Goal: Task Accomplishment & Management: Manage account settings

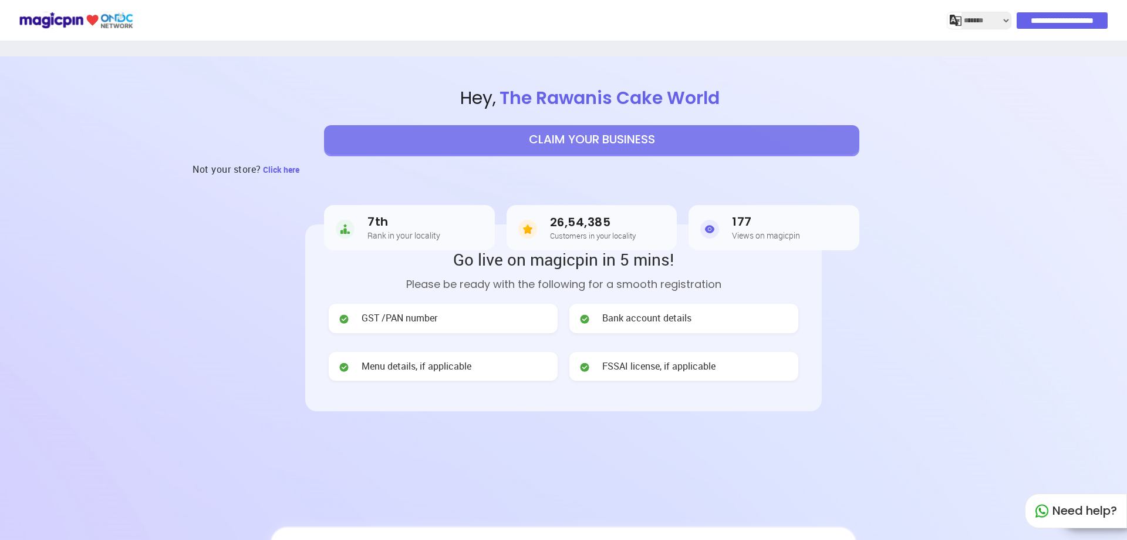
select select "*******"
click at [897, 342] on header "**********" at bounding box center [563, 305] width 1127 height 499
click at [647, 146] on button "CLAIM YOUR BUSINESS" at bounding box center [591, 139] width 535 height 29
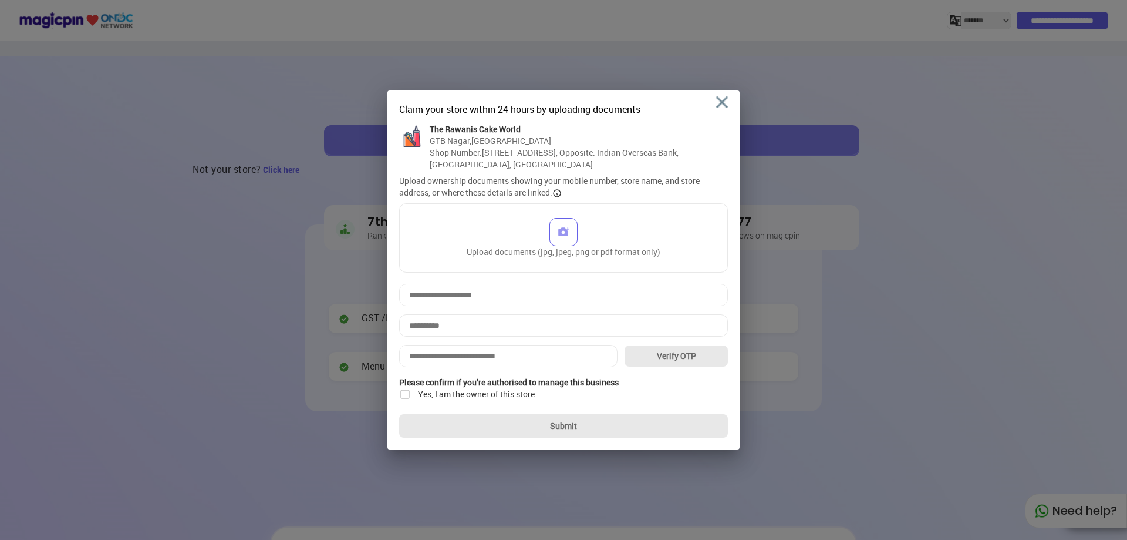
click at [729, 93] on div "Claim your store within 24 hours by uploading documents The Rawanis Cake World …" at bounding box center [564, 269] width 352 height 359
click at [722, 100] on img at bounding box center [722, 102] width 12 height 12
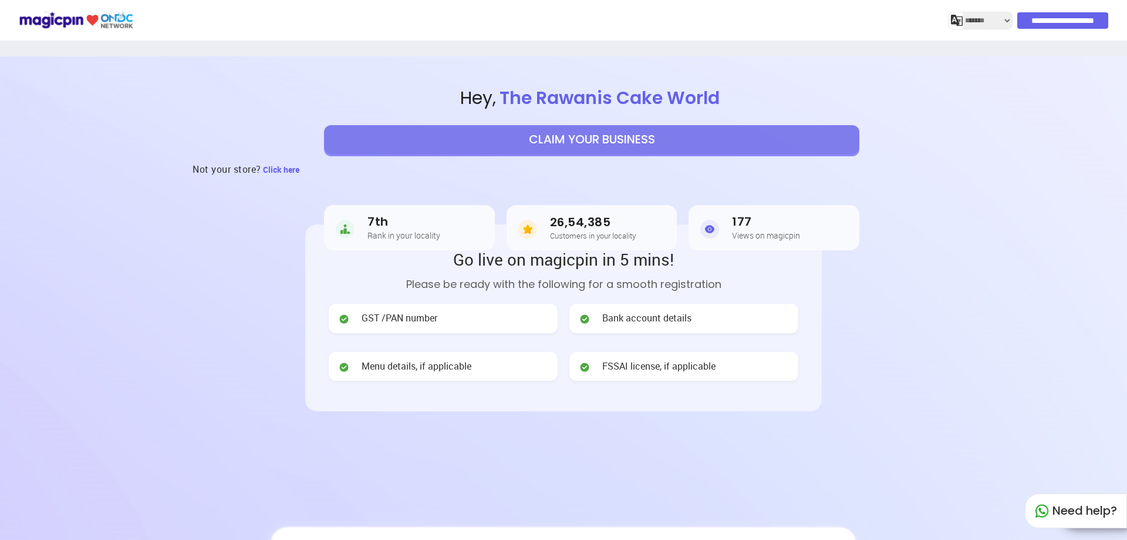
click at [1056, 23] on input "**********" at bounding box center [1062, 20] width 91 height 16
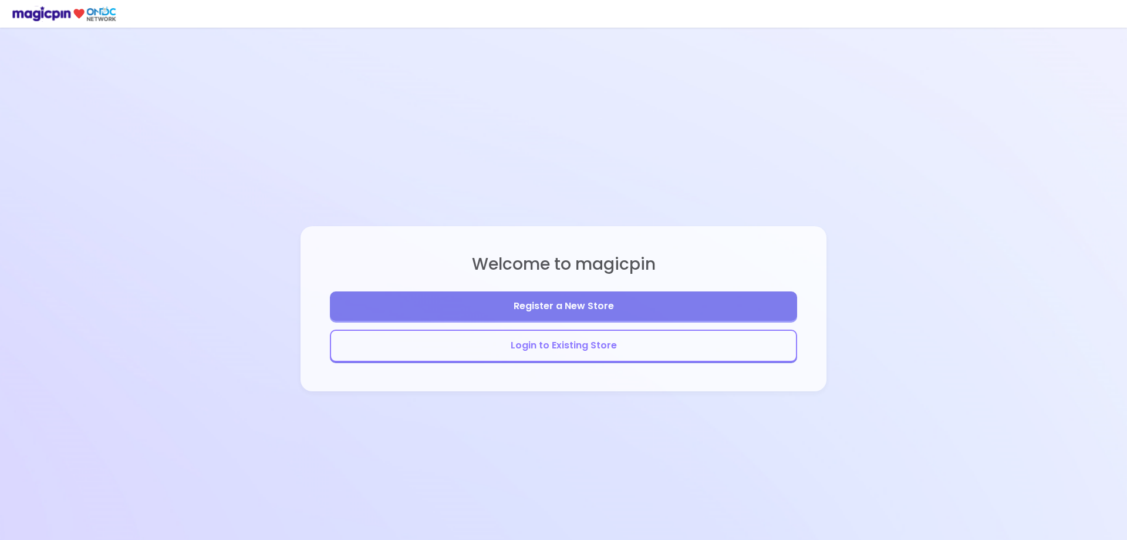
click at [624, 355] on button "Login to Existing Store" at bounding box center [563, 345] width 467 height 32
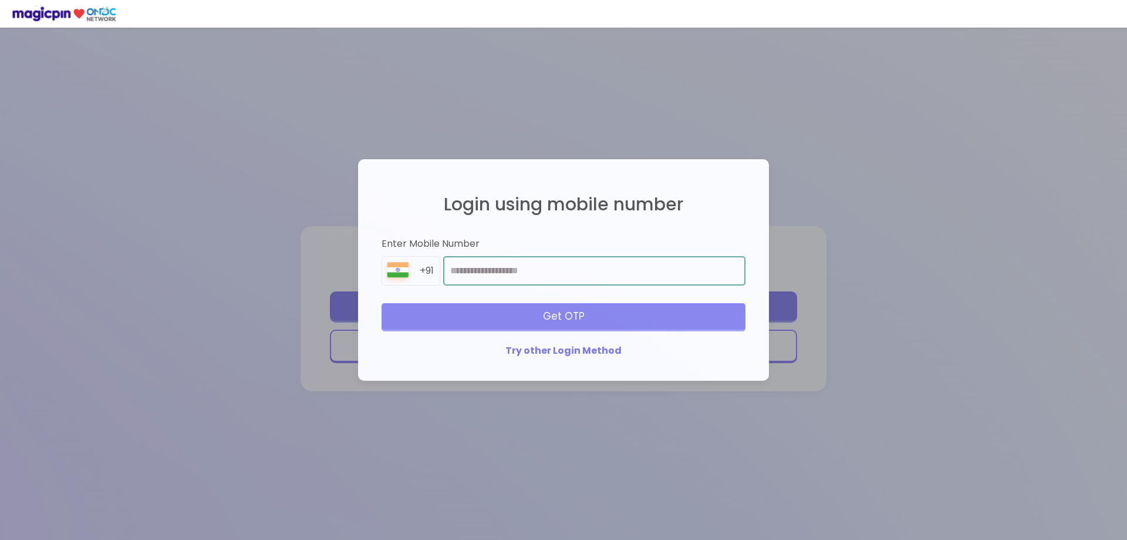
click at [477, 267] on input "number" at bounding box center [594, 270] width 302 height 29
type input "**********"
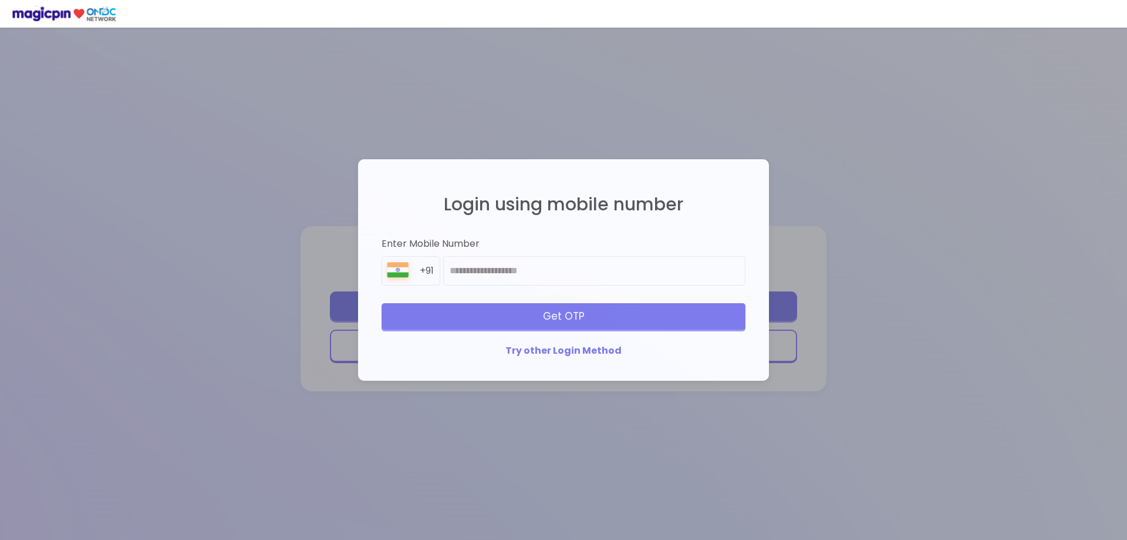
click at [626, 315] on div "Get OTP" at bounding box center [564, 316] width 364 height 26
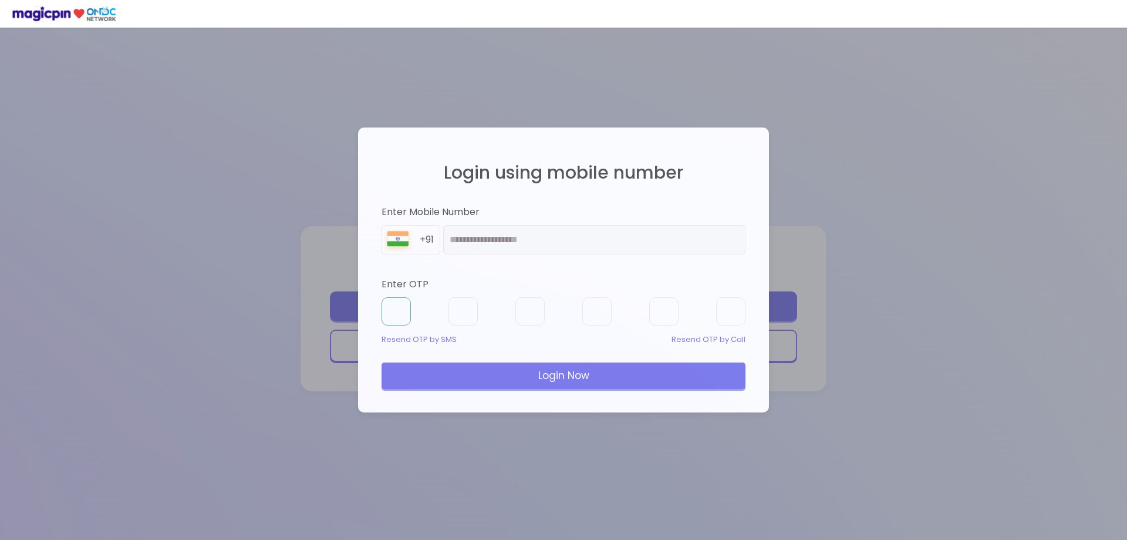
click at [397, 316] on input "text" at bounding box center [396, 311] width 29 height 28
type input "*"
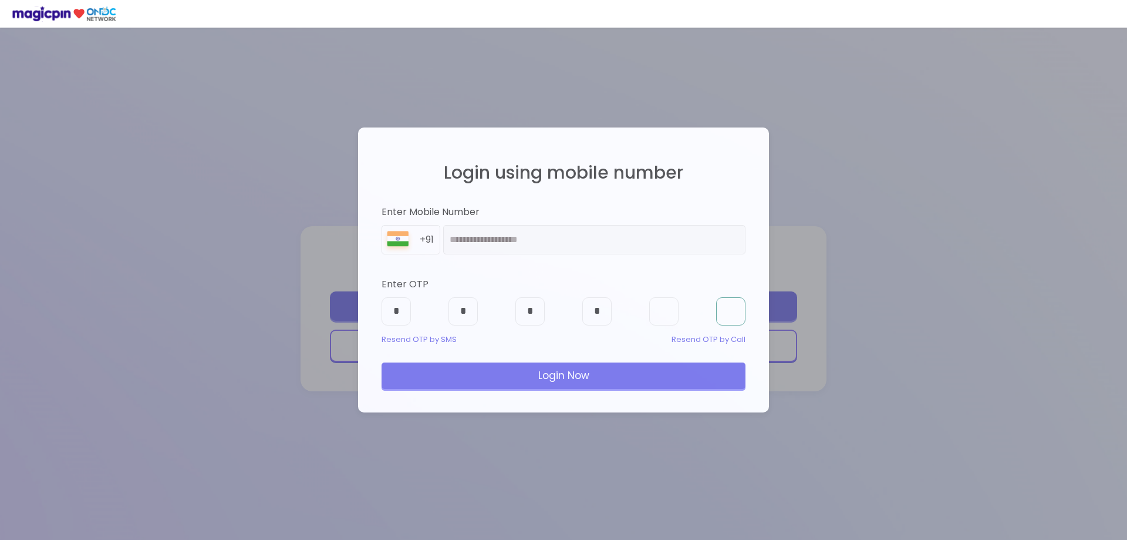
type input "*"
click at [453, 387] on div "Login Now" at bounding box center [564, 375] width 364 height 26
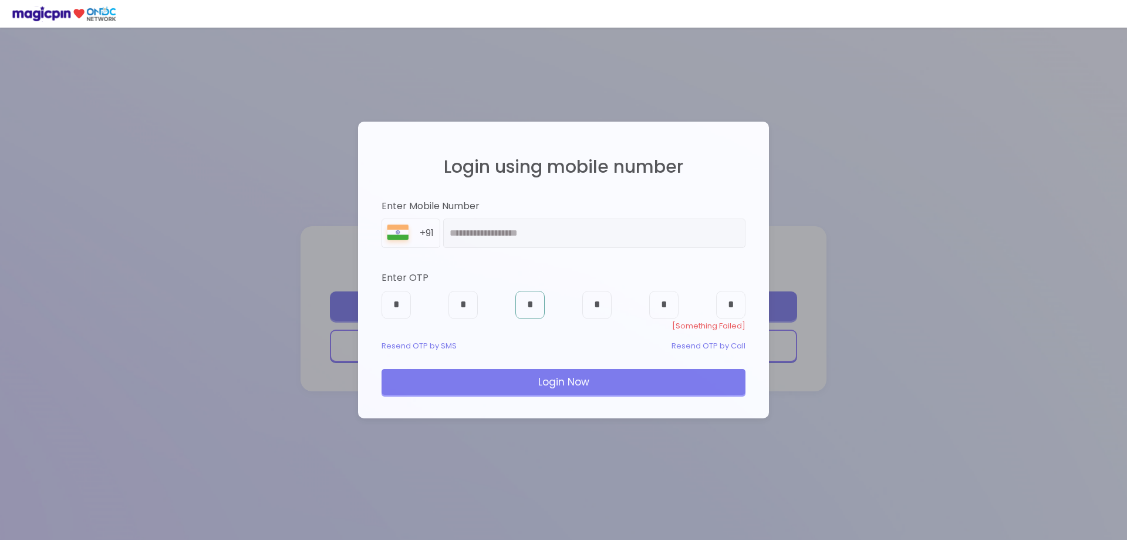
click at [536, 309] on input "*" at bounding box center [529, 305] width 29 height 28
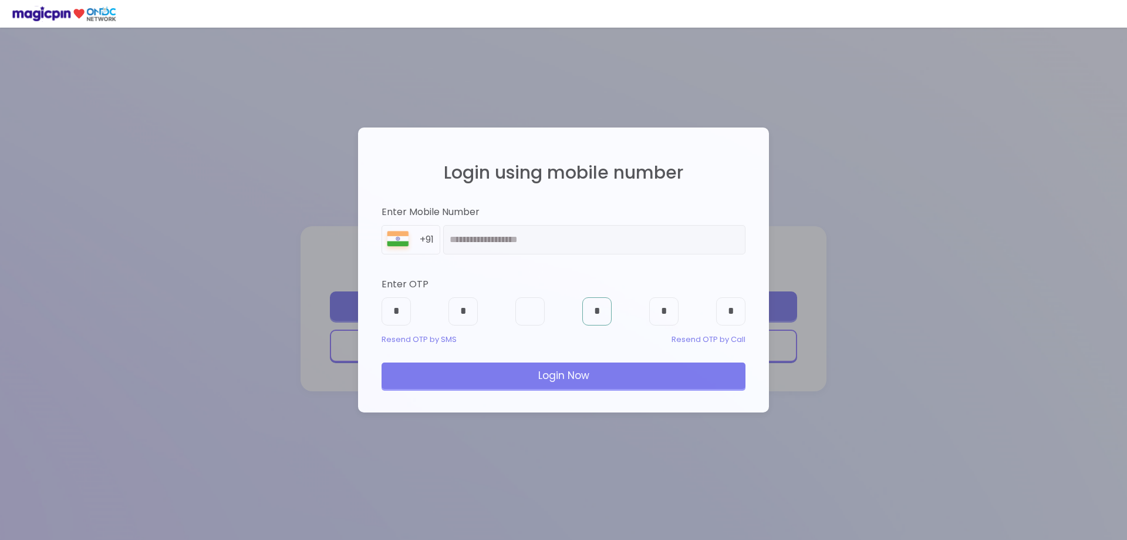
type input "*"
click at [571, 385] on div "Login Now" at bounding box center [564, 375] width 364 height 26
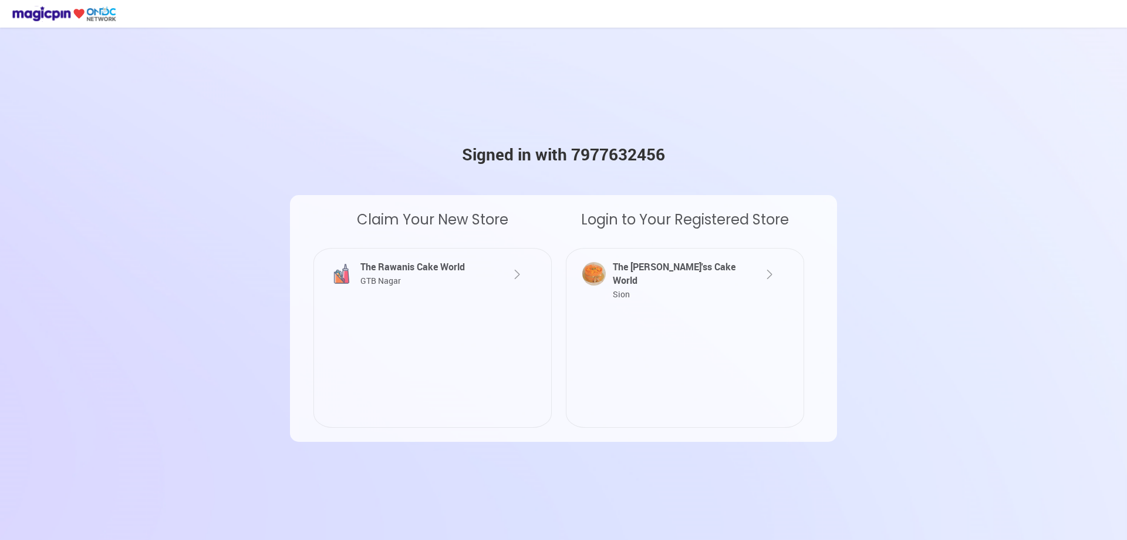
click at [637, 279] on div "The [PERSON_NAME]'ss Cake World Sion" at bounding box center [675, 280] width 130 height 41
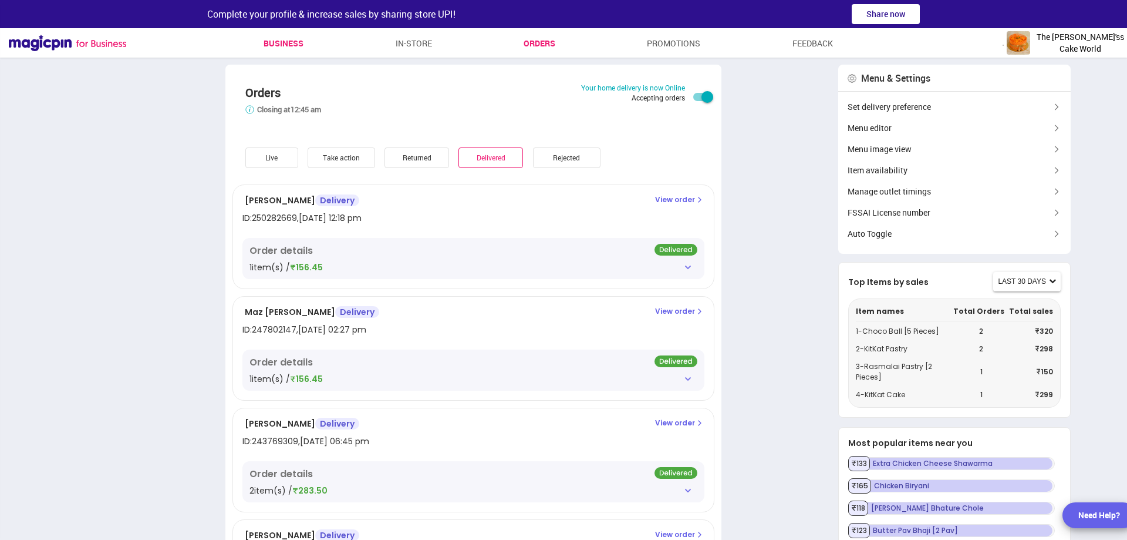
click at [280, 42] on link "Business" at bounding box center [284, 43] width 40 height 21
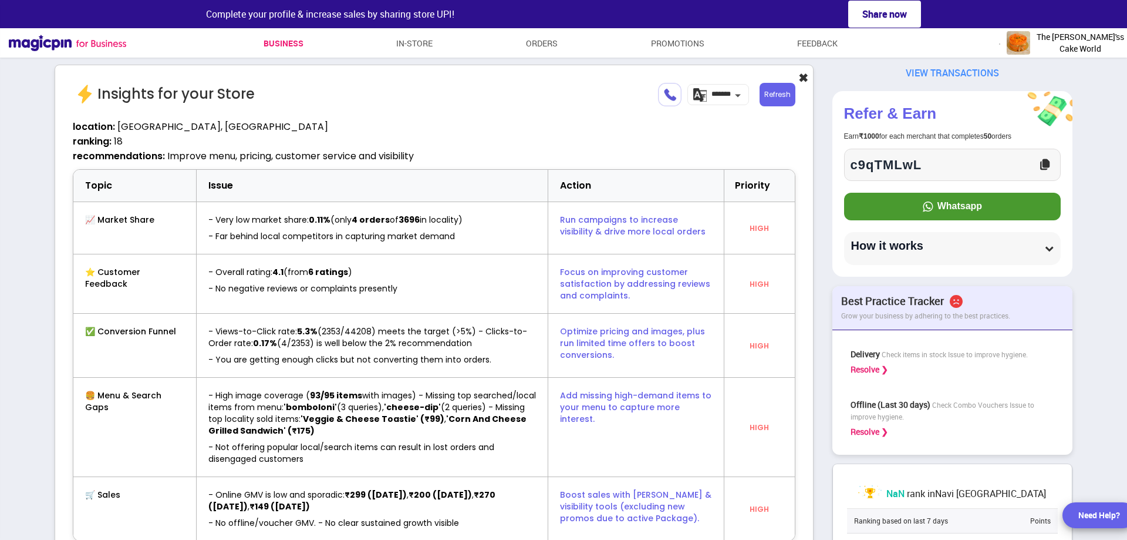
click at [808, 76] on button "✖" at bounding box center [803, 78] width 10 height 17
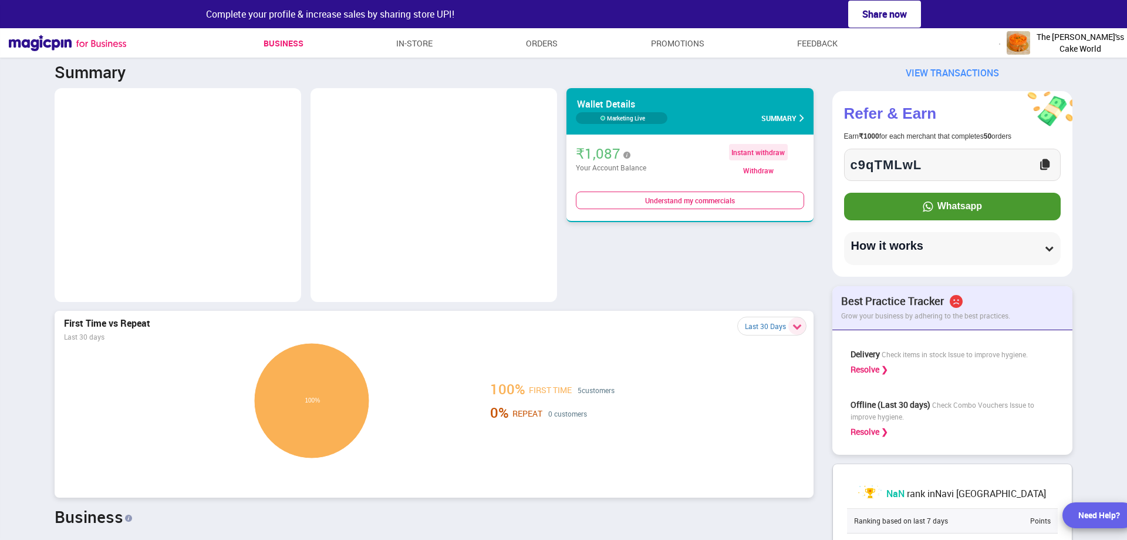
click at [763, 170] on div "Withdraw" at bounding box center [758, 170] width 91 height 9
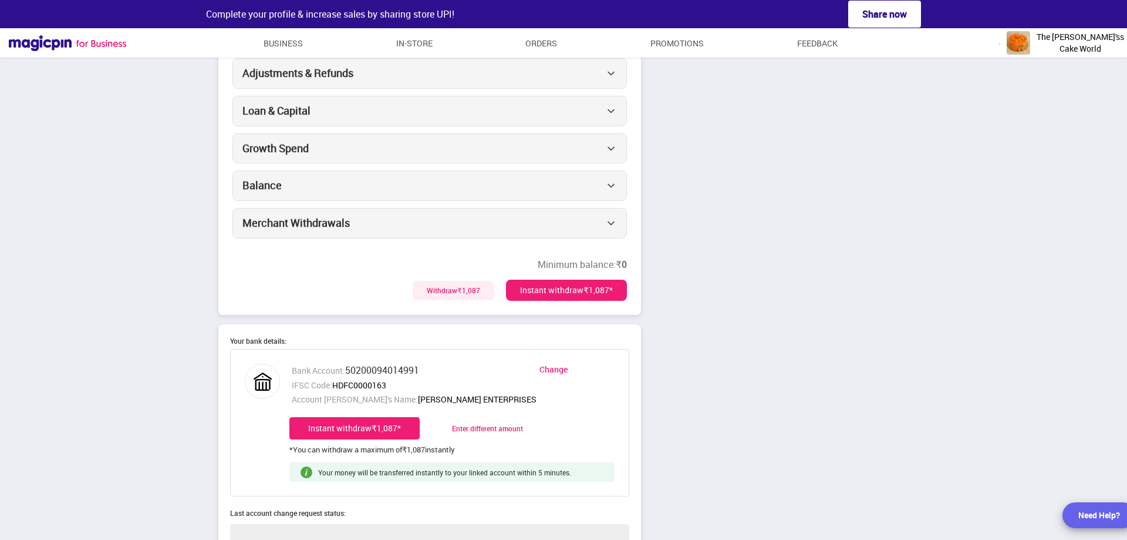
click at [568, 293] on div "Instant withdraw ₹1,087 *" at bounding box center [566, 289] width 121 height 21
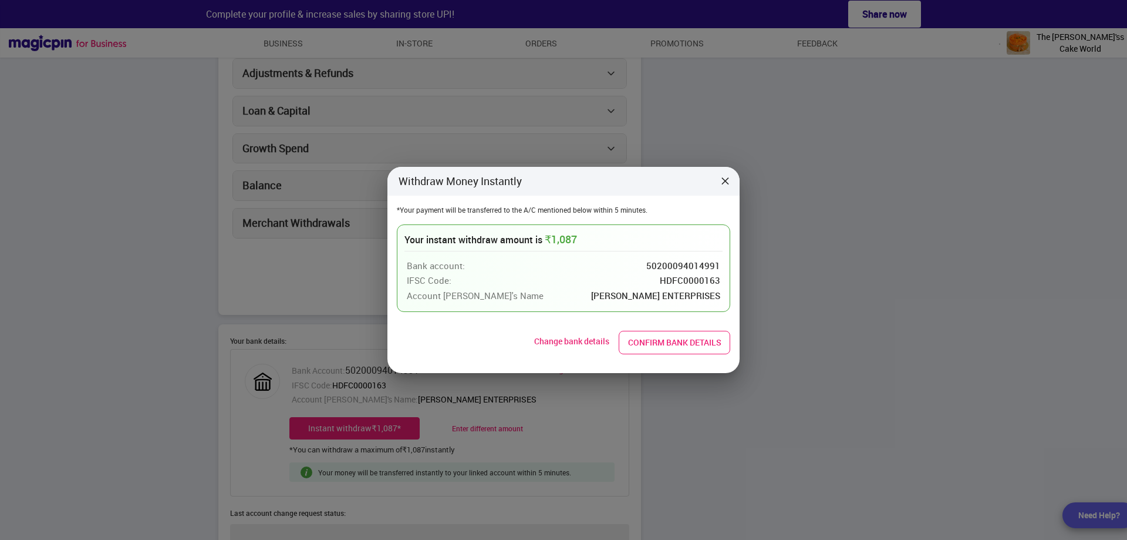
click at [696, 348] on button "Confirm bank details" at bounding box center [675, 342] width 112 height 23
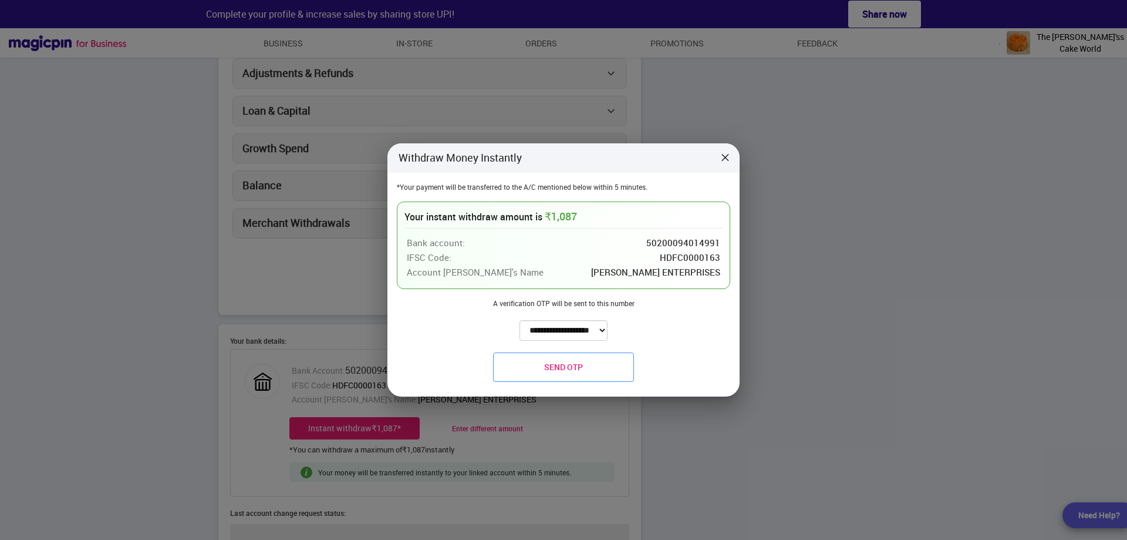
click at [584, 356] on button "Send OTP" at bounding box center [563, 366] width 141 height 29
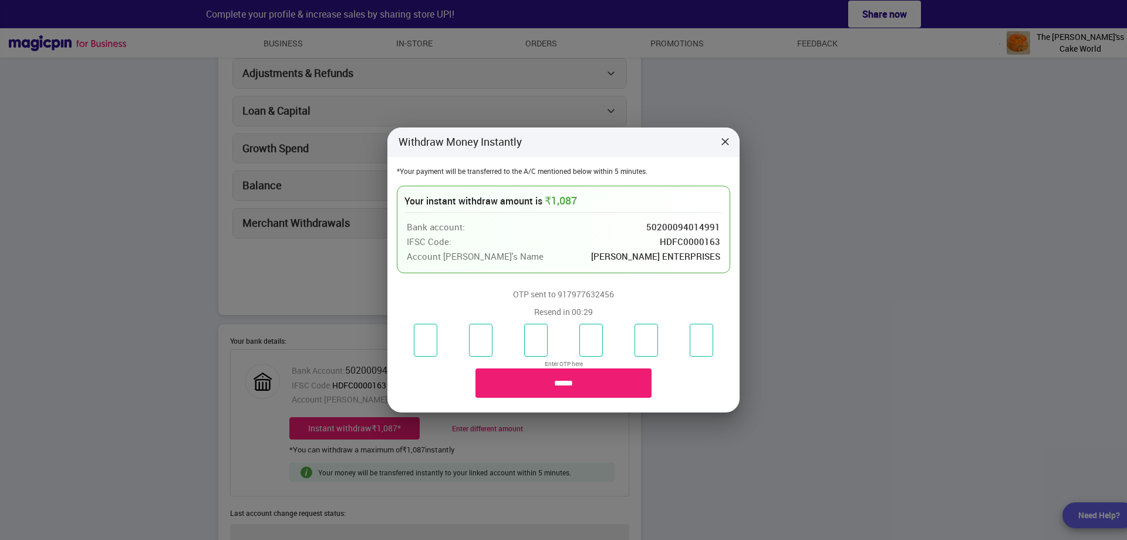
click at [429, 331] on input "number" at bounding box center [425, 340] width 23 height 33
type input "*"
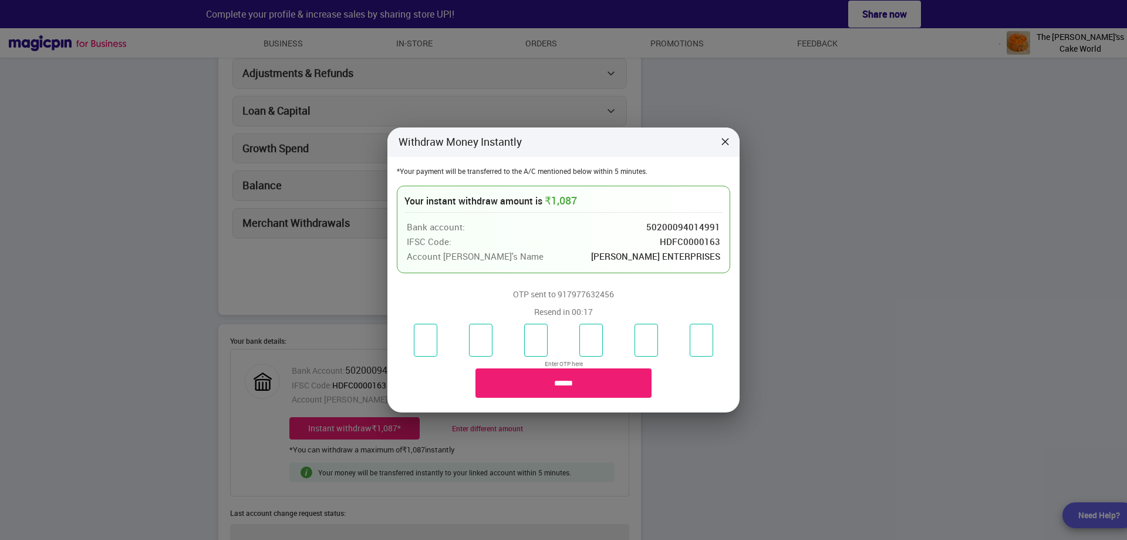
type input "*"
click at [584, 391] on input "******" at bounding box center [564, 382] width 176 height 29
type input "**********"
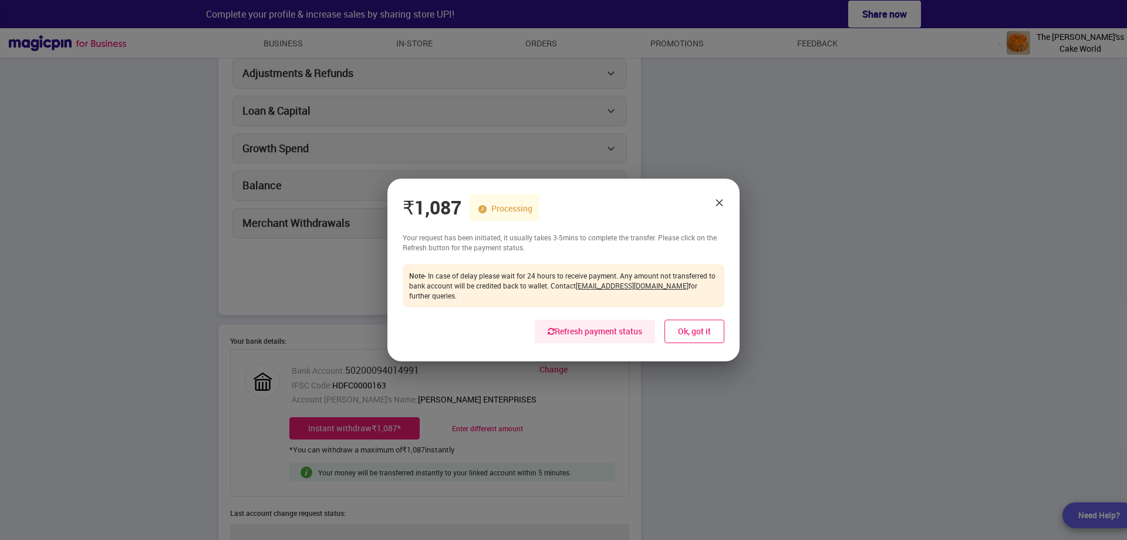
click at [696, 326] on button "Ok, got it" at bounding box center [695, 330] width 60 height 23
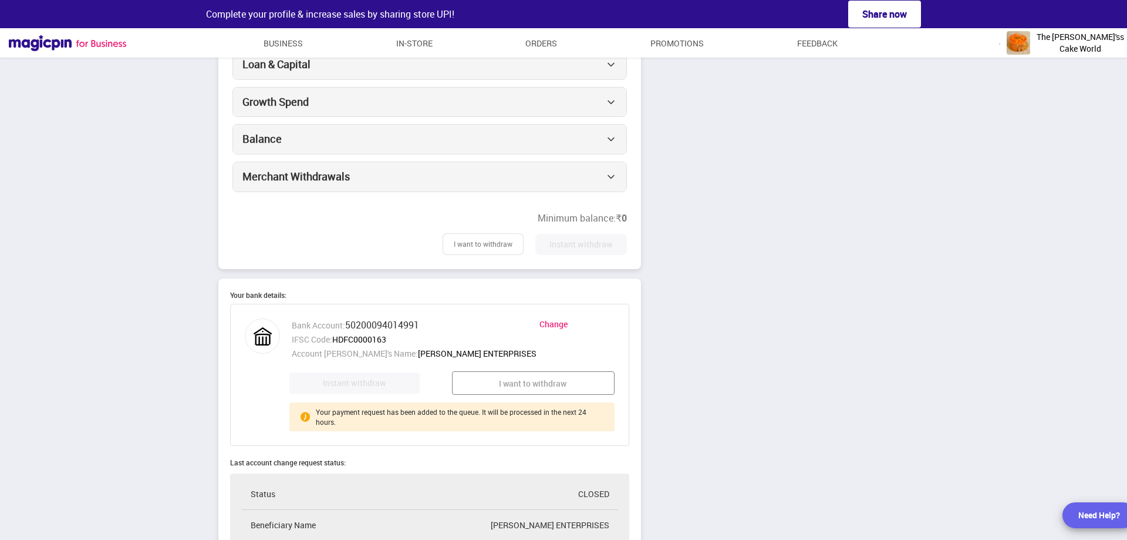
scroll to position [352, 0]
